Goal: Task Accomplishment & Management: Manage account settings

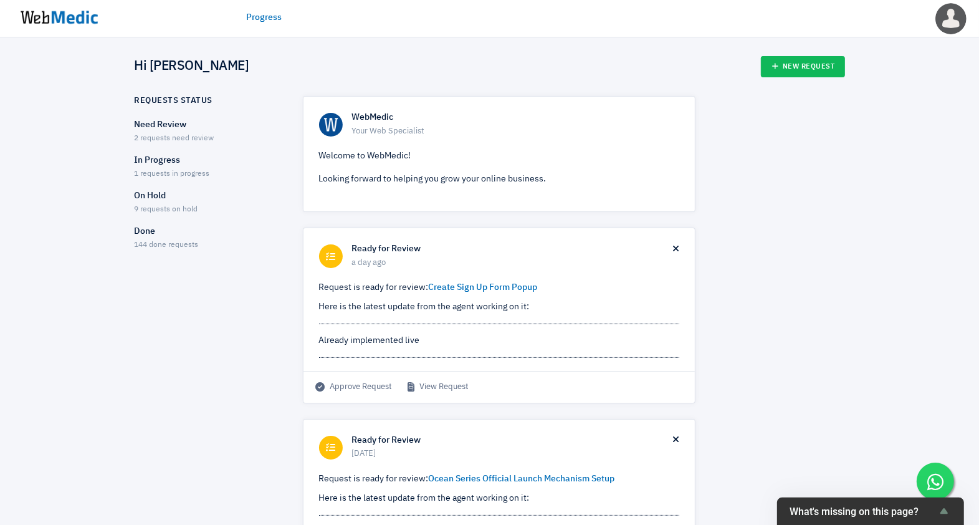
click at [167, 125] on p "Need Review" at bounding box center [208, 124] width 146 height 13
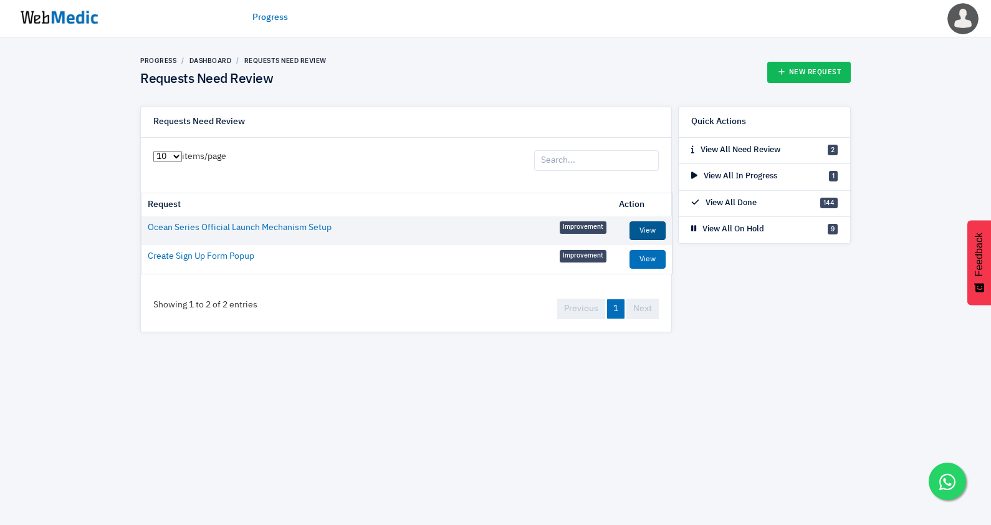
click at [646, 228] on link "View" at bounding box center [648, 230] width 36 height 19
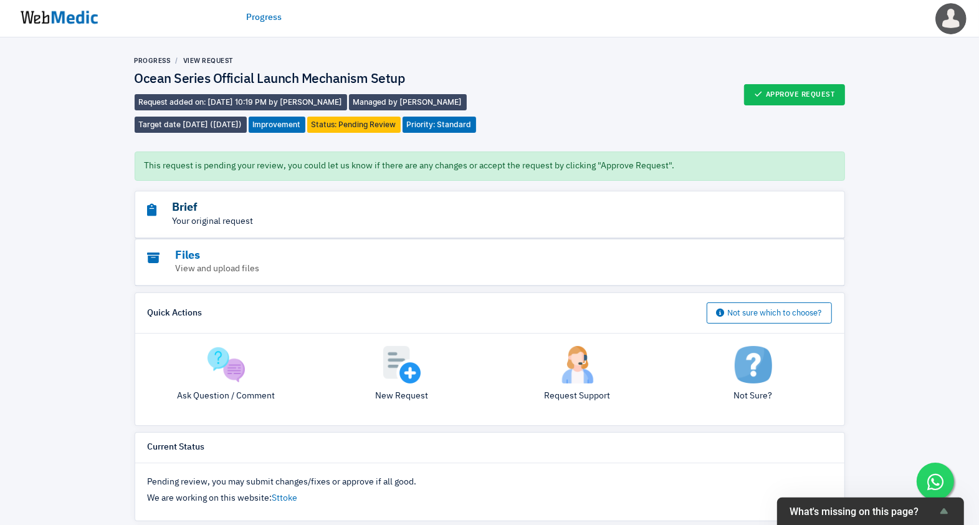
click at [234, 215] on h3 "Brief" at bounding box center [456, 208] width 616 height 14
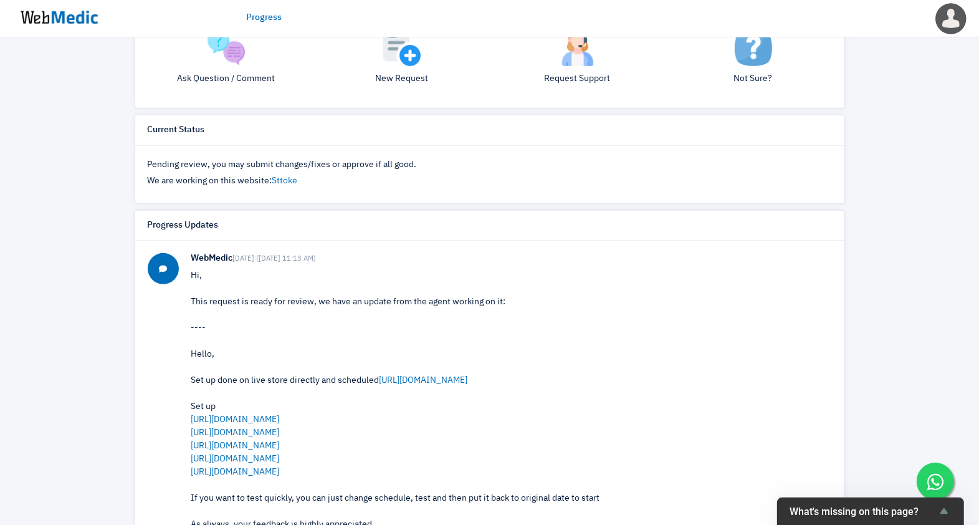
scroll to position [631, 0]
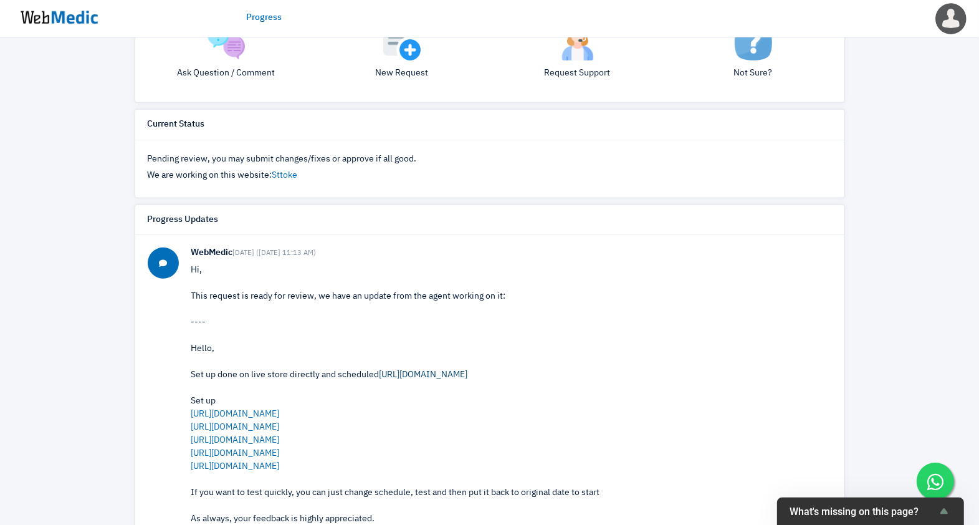
click at [414, 379] on link "https://prnt.sc/XozkzHH35UDX" at bounding box center [424, 374] width 89 height 9
click at [285, 426] on div "Hello, Set up done on live store directly and scheduled https://prnt.sc/XozkzHH…" at bounding box center [511, 446] width 641 height 209
click at [280, 418] on link "https://prnt.sc/NOvUrCA_IUKD" at bounding box center [235, 414] width 89 height 9
click at [254, 431] on link "https://prnt.sc/bsc8L5XGnkLM" at bounding box center [235, 427] width 89 height 9
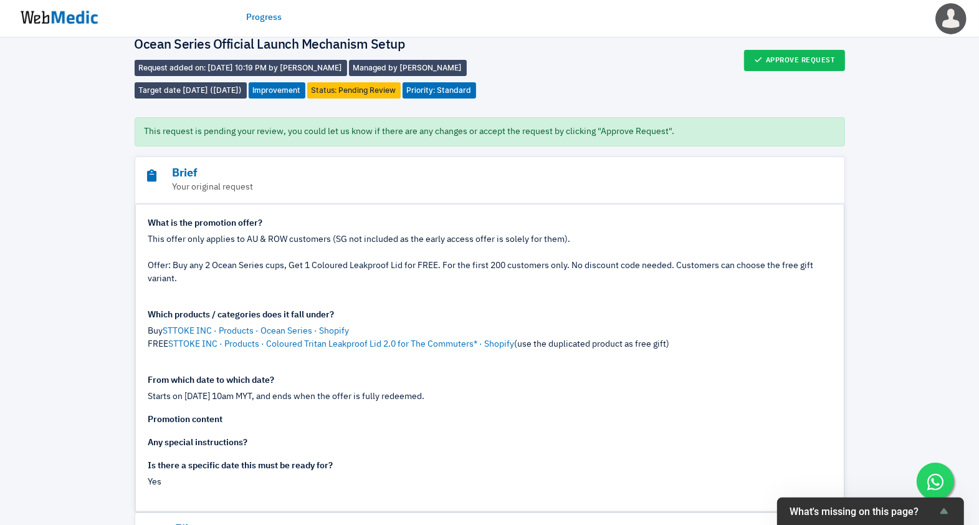
scroll to position [0, 0]
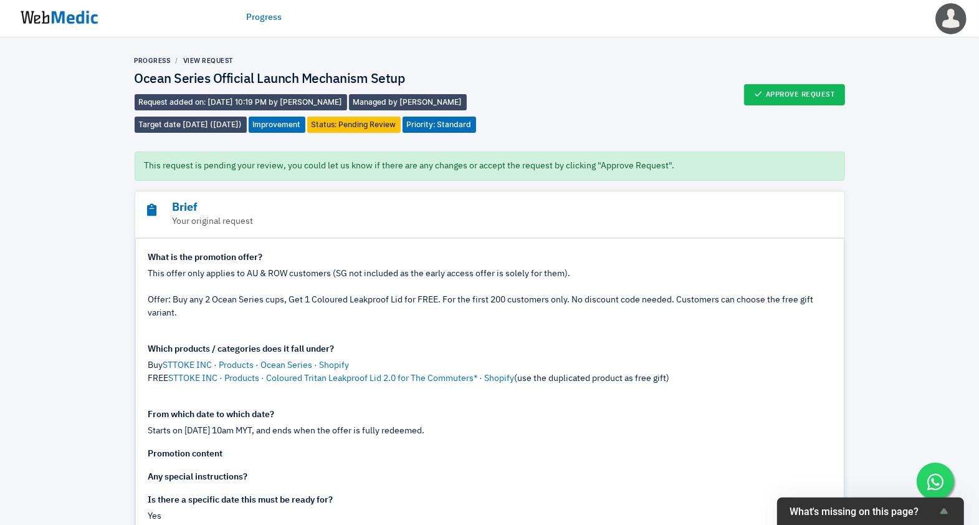
click at [56, 19] on img at bounding box center [58, 17] width 93 height 39
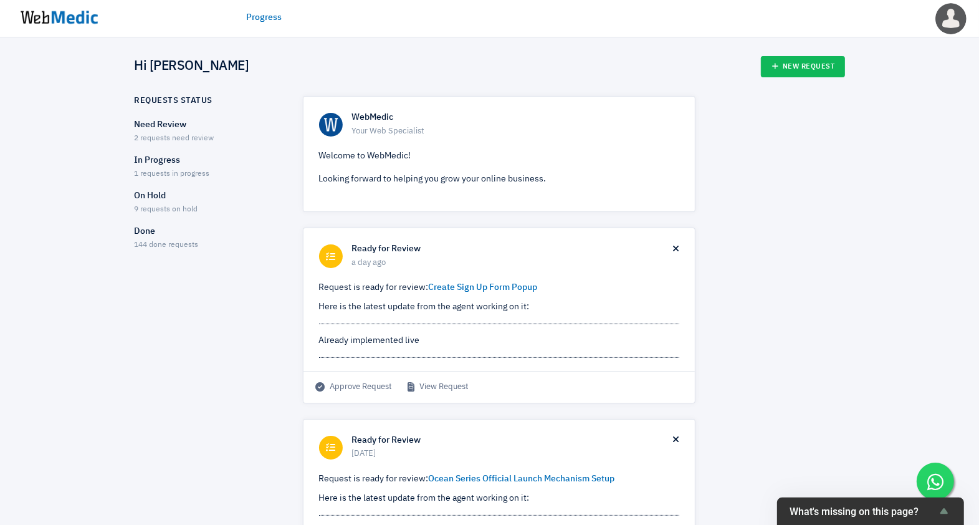
click at [154, 130] on p "Need Review" at bounding box center [208, 124] width 146 height 13
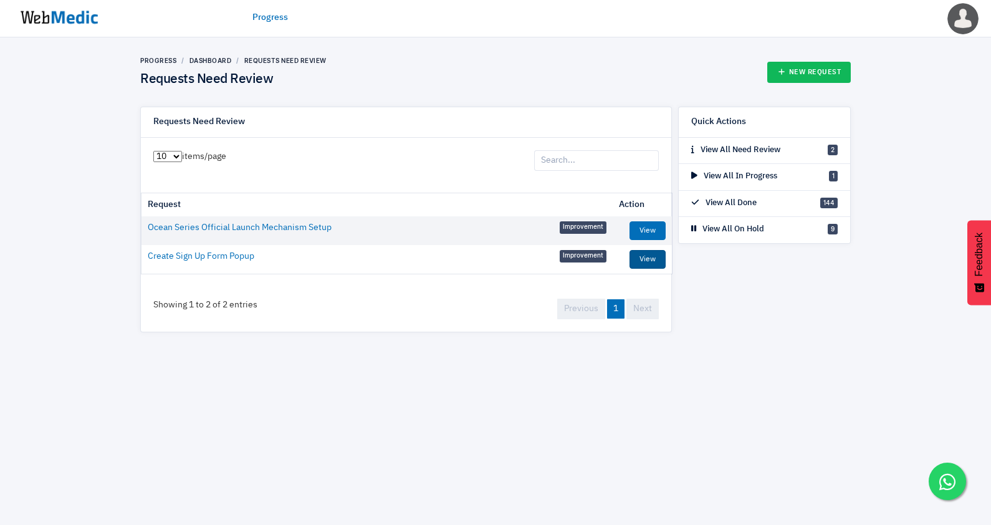
click at [649, 257] on link "View" at bounding box center [648, 259] width 36 height 19
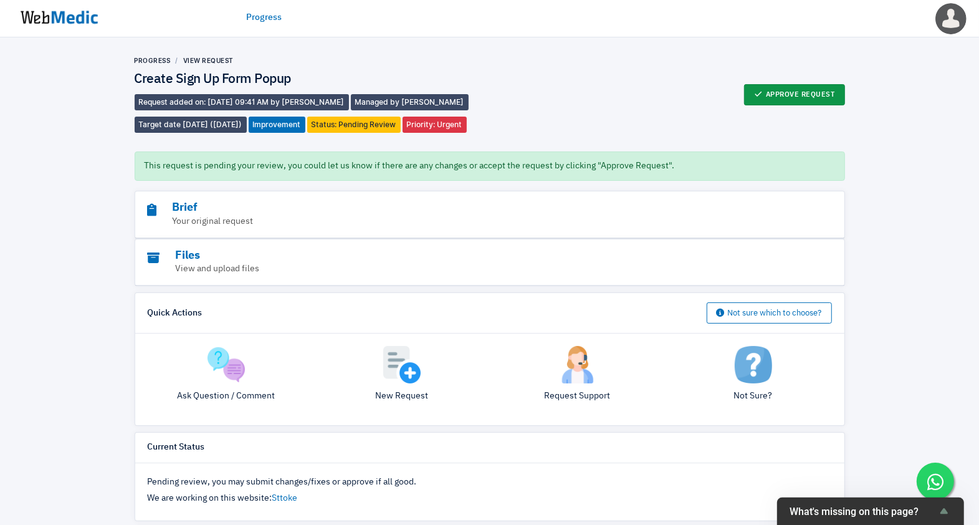
click at [767, 87] on button "Approve Request" at bounding box center [794, 94] width 101 height 21
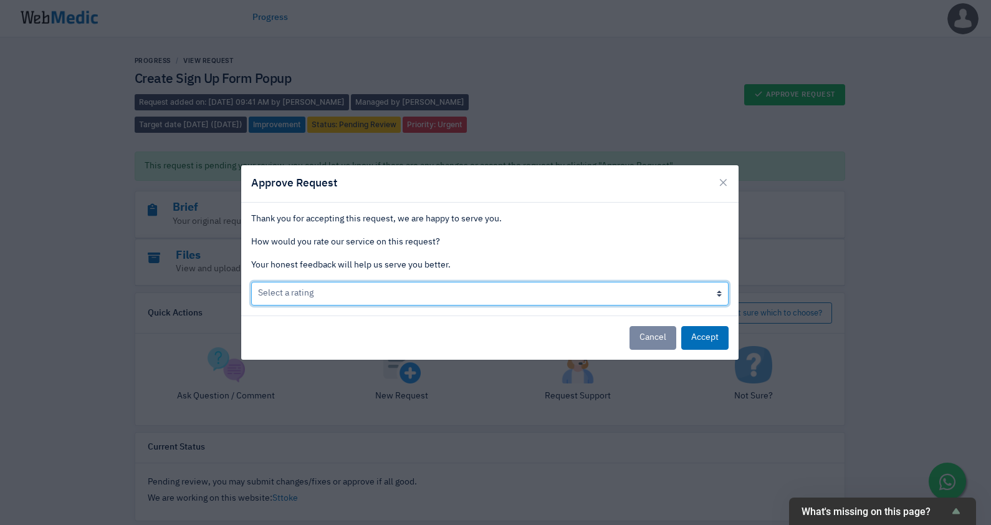
click at [399, 303] on select "Select a rating Bad Acceptable only We like it Well done!" at bounding box center [489, 294] width 477 height 24
select select "3"
click at [251, 282] on select "Select a rating Bad Acceptable only We like it Well done!" at bounding box center [489, 294] width 477 height 24
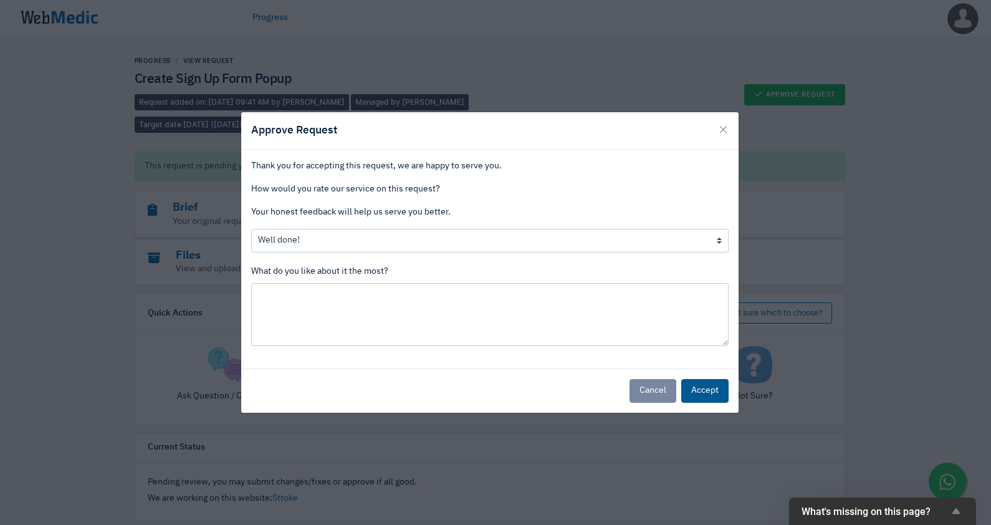
click at [717, 379] on button "Accept" at bounding box center [704, 391] width 47 height 24
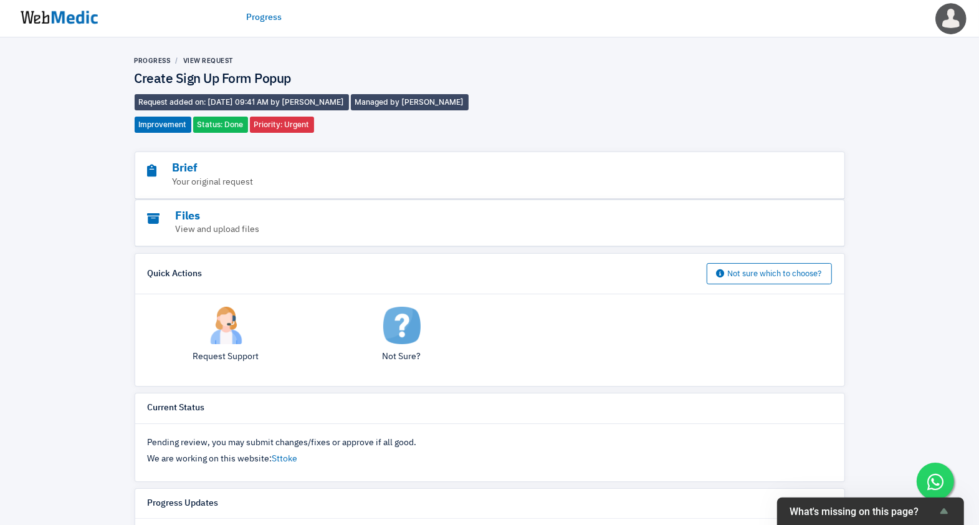
click at [63, 24] on img at bounding box center [58, 17] width 93 height 39
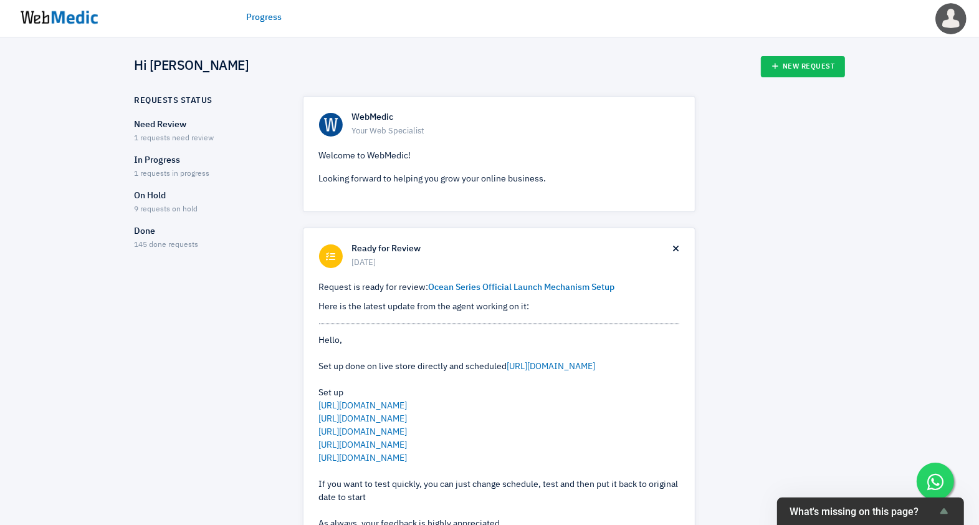
click at [155, 168] on div "In Progress 1 requests in progress" at bounding box center [208, 167] width 146 height 26
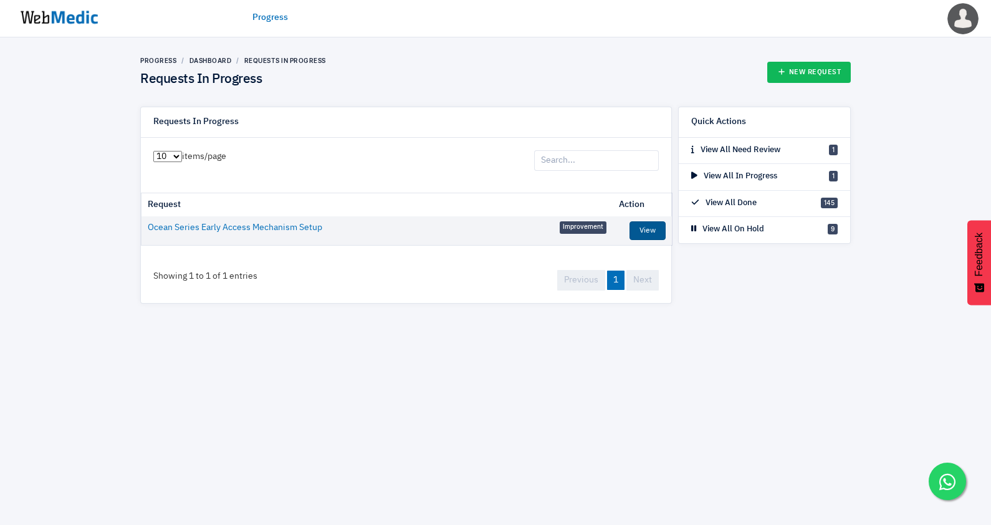
click at [641, 229] on link "View" at bounding box center [648, 230] width 36 height 19
